Goal: Task Accomplishment & Management: Complete application form

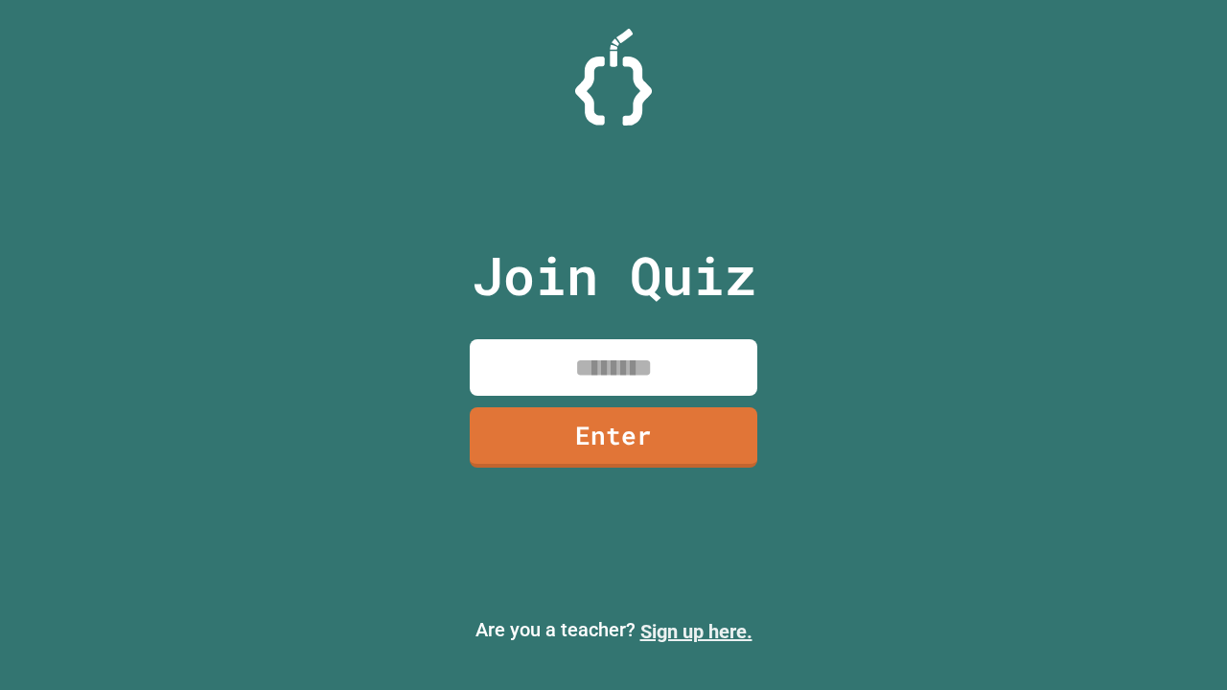
click at [696, 632] on link "Sign up here." at bounding box center [696, 631] width 112 height 23
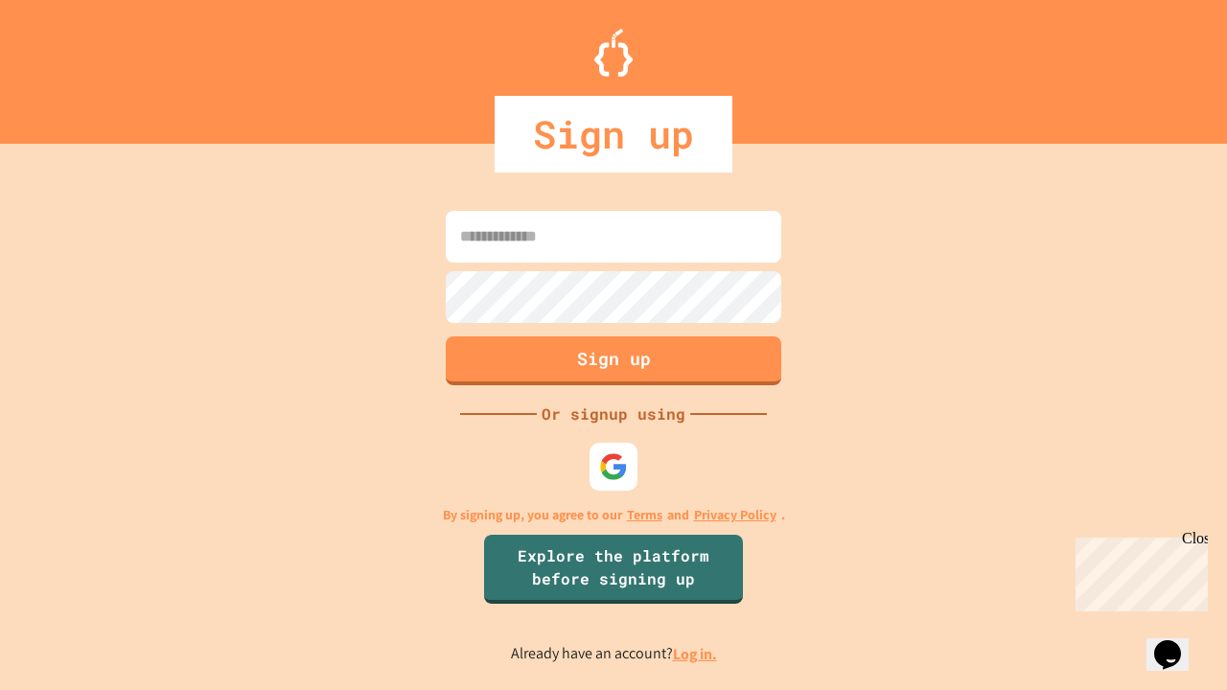
click at [696, 654] on link "Log in." at bounding box center [695, 654] width 44 height 20
